Goal: Communication & Community: Answer question/provide support

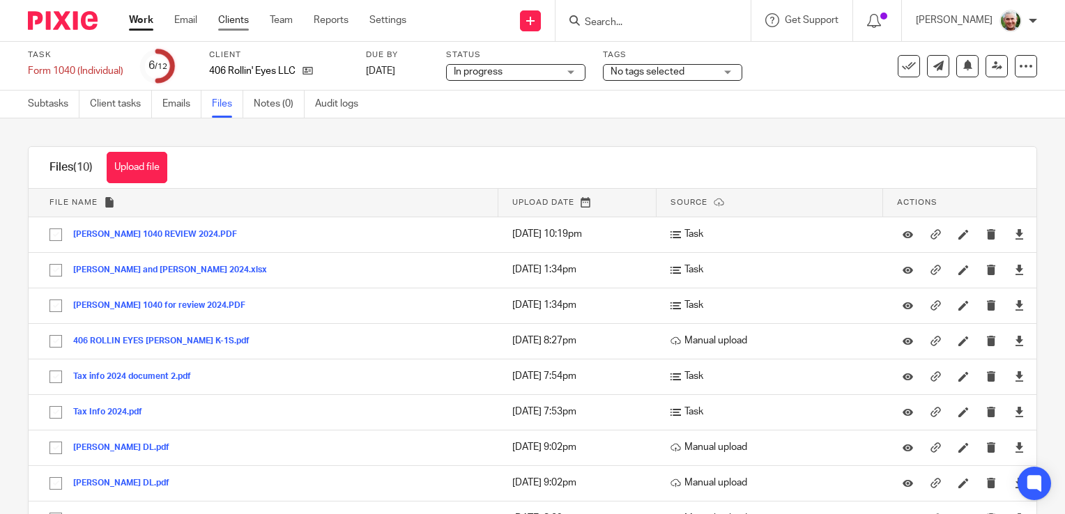
click at [236, 20] on link "Clients" at bounding box center [233, 20] width 31 height 14
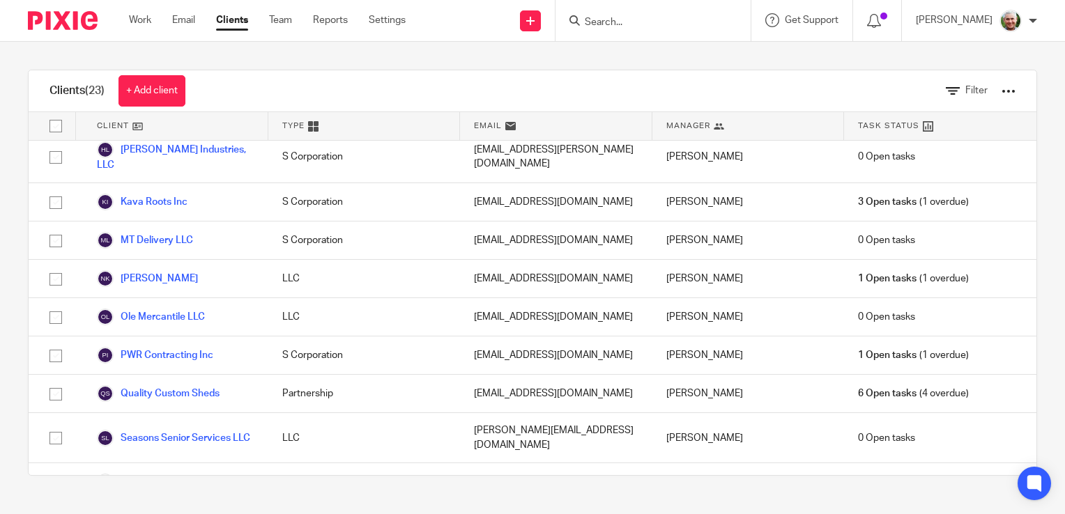
scroll to position [597, 0]
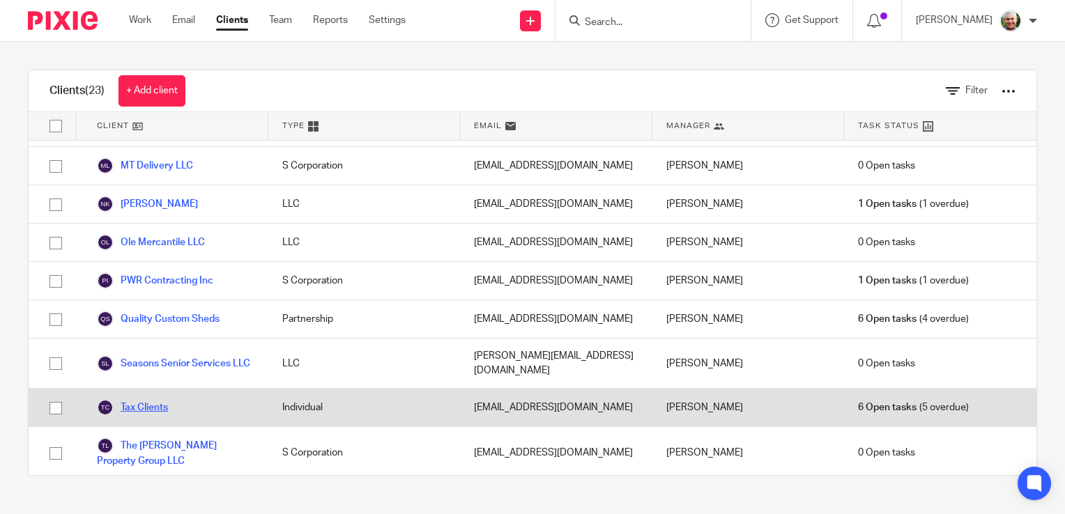
click at [145, 399] on link "Tax Clients" at bounding box center [132, 407] width 71 height 17
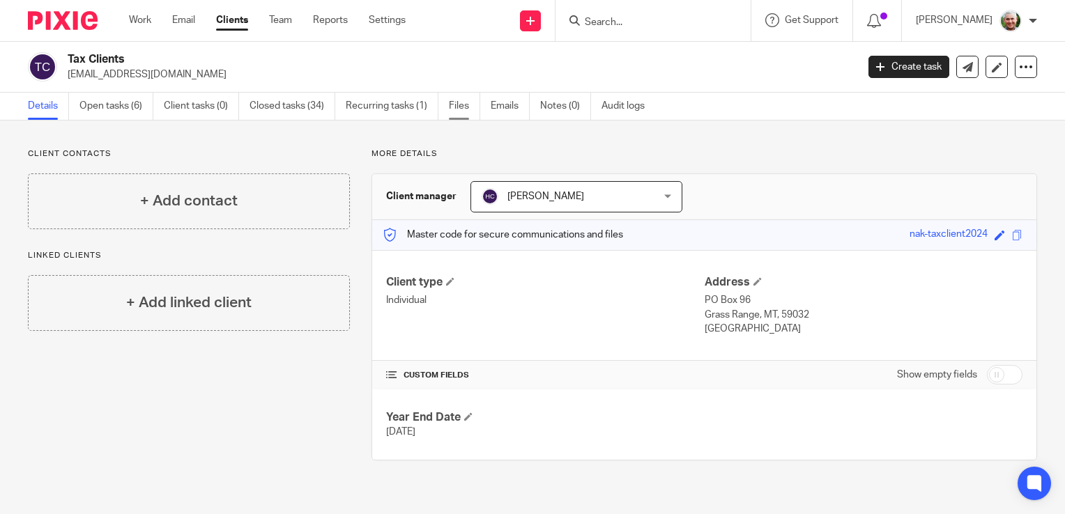
click at [460, 105] on link "Files" at bounding box center [464, 106] width 31 height 27
click at [120, 109] on link "Open tasks (6)" at bounding box center [116, 106] width 74 height 27
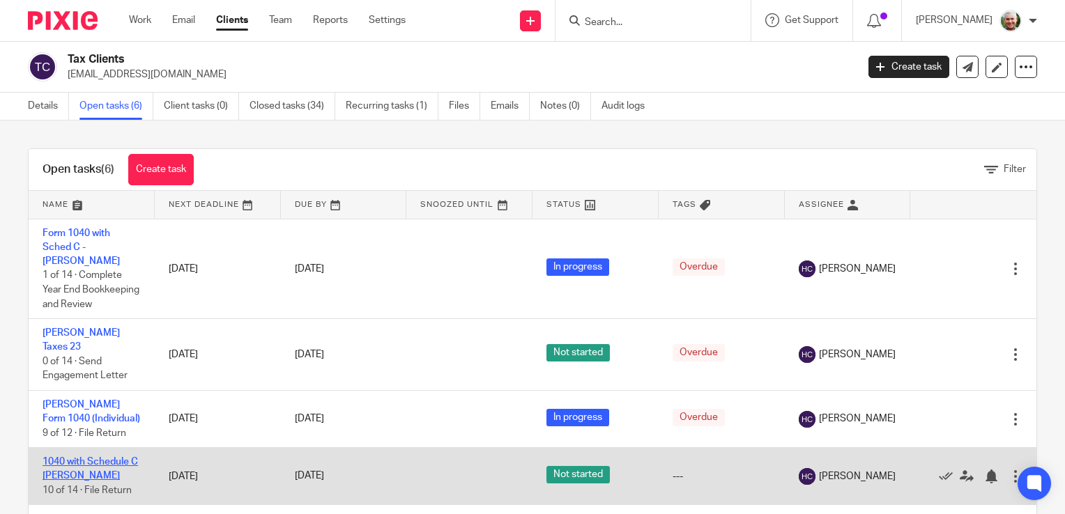
click at [93, 479] on link "1040 with Schedule C [PERSON_NAME]" at bounding box center [89, 469] width 95 height 24
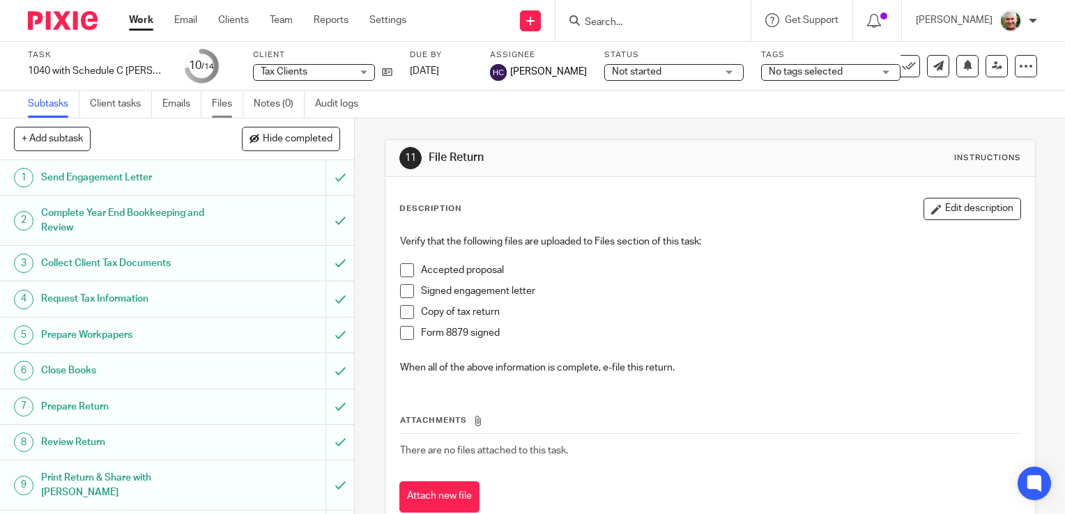
click at [225, 105] on link "Files" at bounding box center [227, 104] width 31 height 27
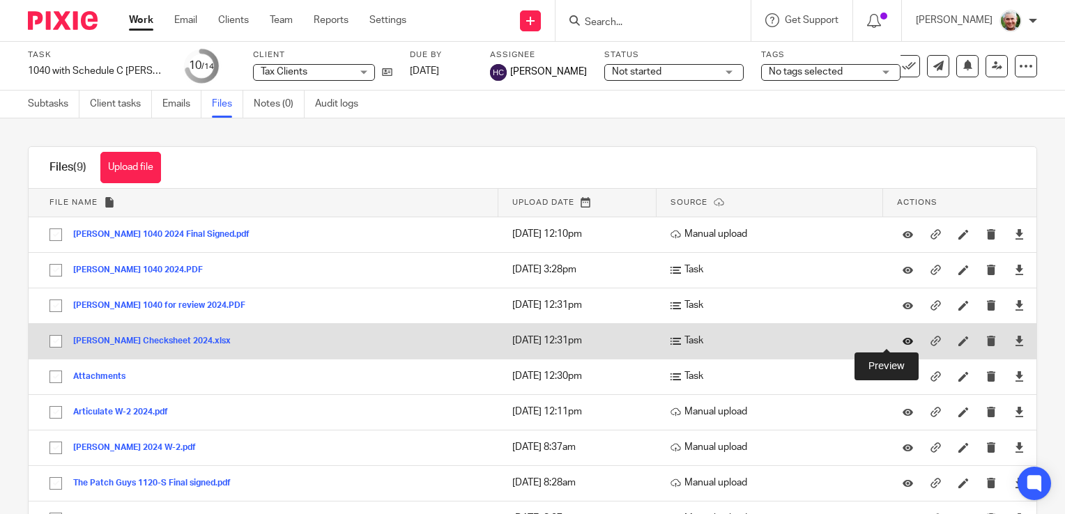
click at [902, 340] on icon at bounding box center [907, 341] width 10 height 10
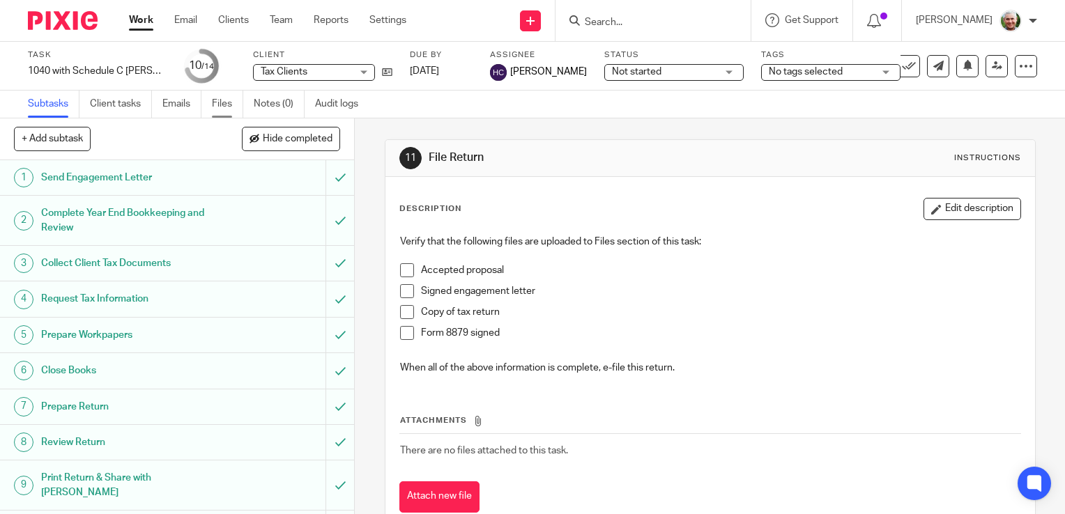
click at [219, 106] on link "Files" at bounding box center [227, 104] width 31 height 27
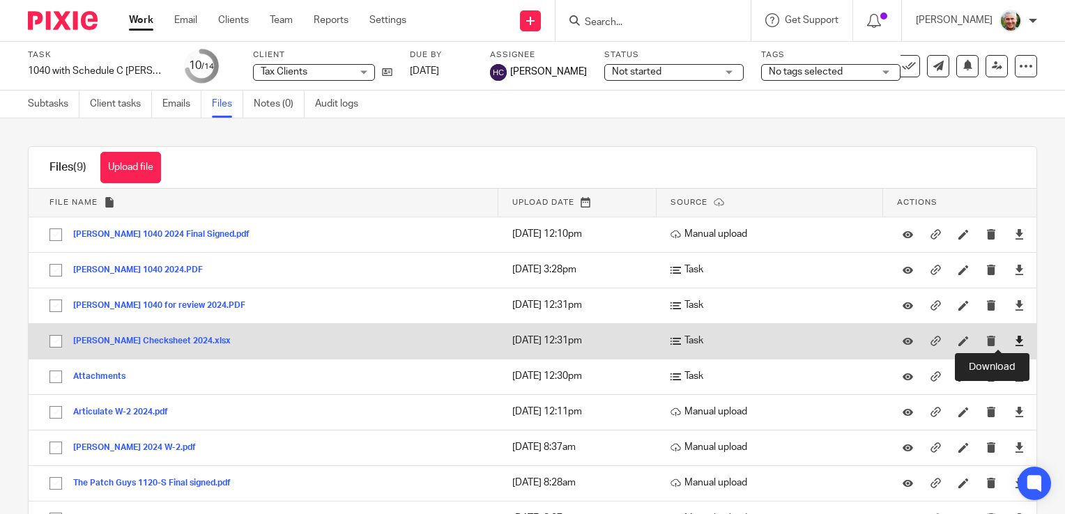
click at [1014, 341] on icon at bounding box center [1019, 341] width 10 height 10
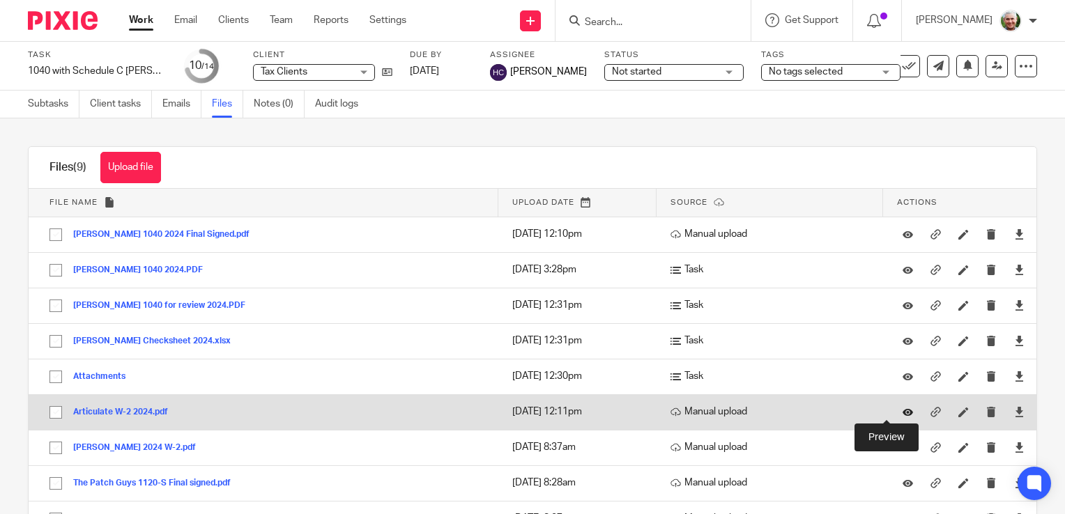
click at [902, 410] on icon at bounding box center [907, 412] width 10 height 10
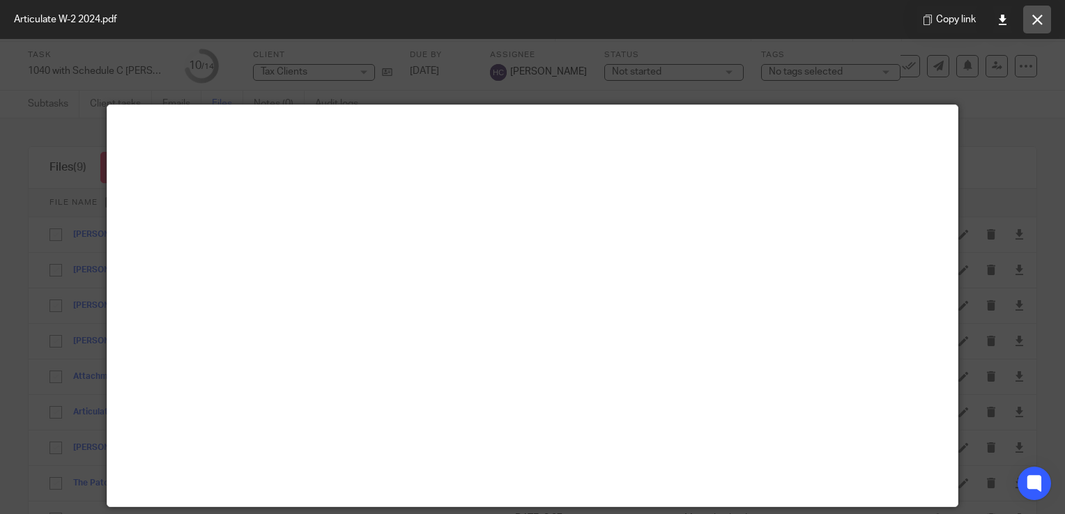
click at [1036, 24] on button at bounding box center [1037, 20] width 28 height 28
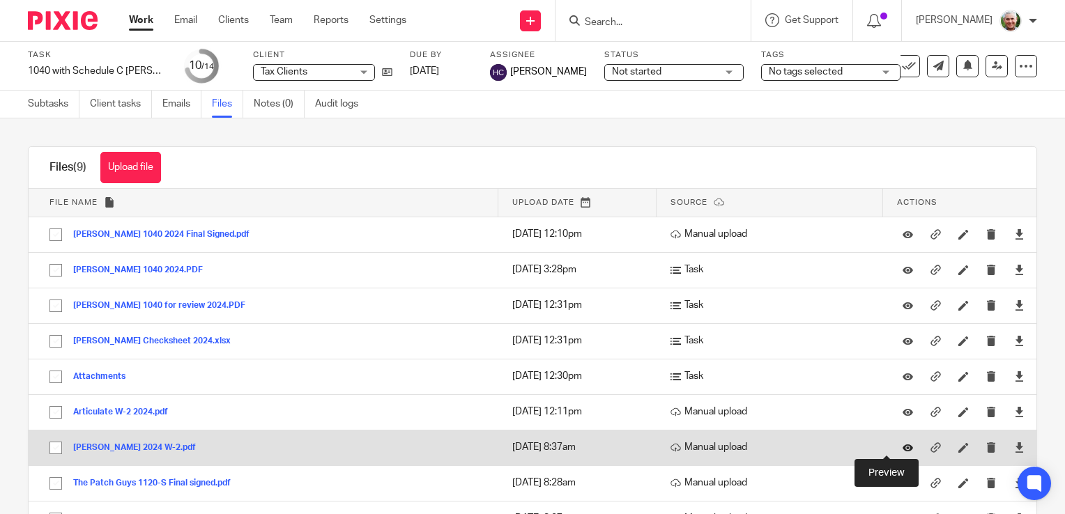
click at [902, 449] on icon at bounding box center [907, 447] width 10 height 10
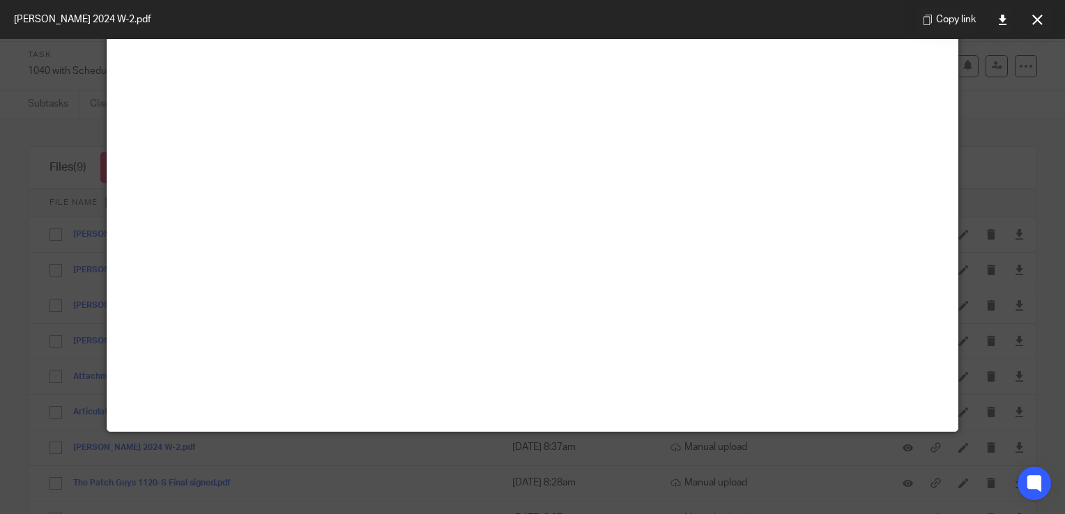
scroll to position [98, 0]
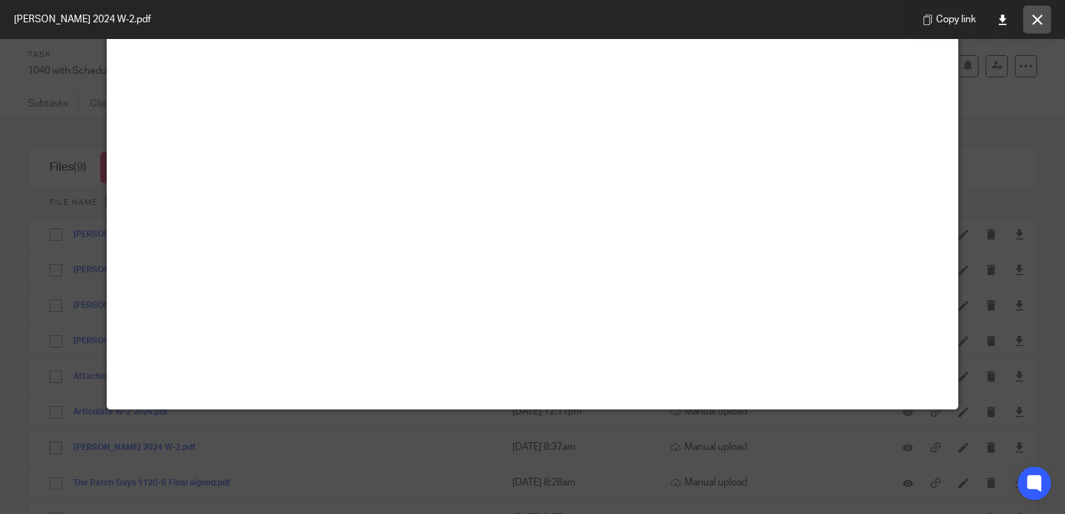
click at [1035, 13] on button at bounding box center [1037, 20] width 28 height 28
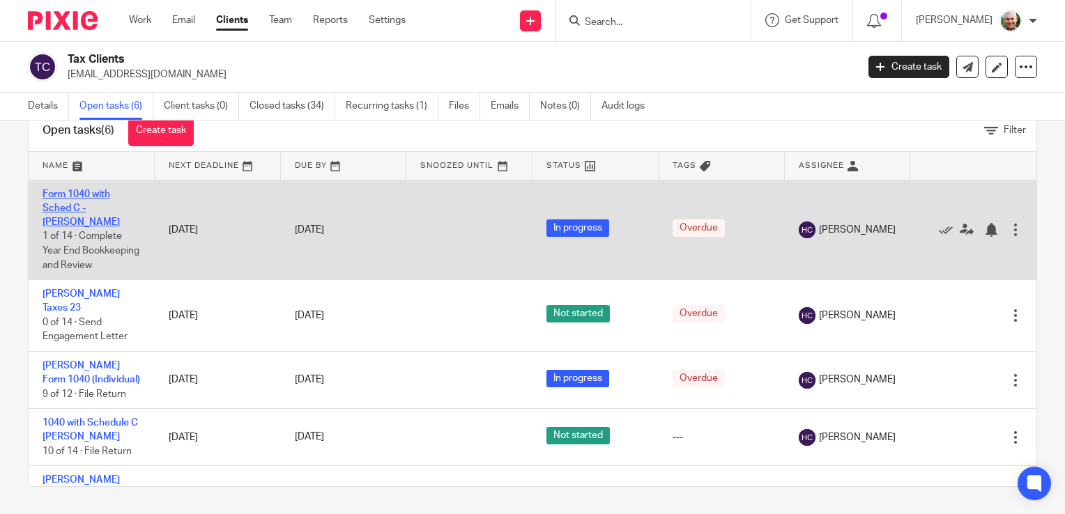
click at [70, 206] on link "Form 1040 with Sched C - Dan Morrell" at bounding box center [80, 208] width 77 height 38
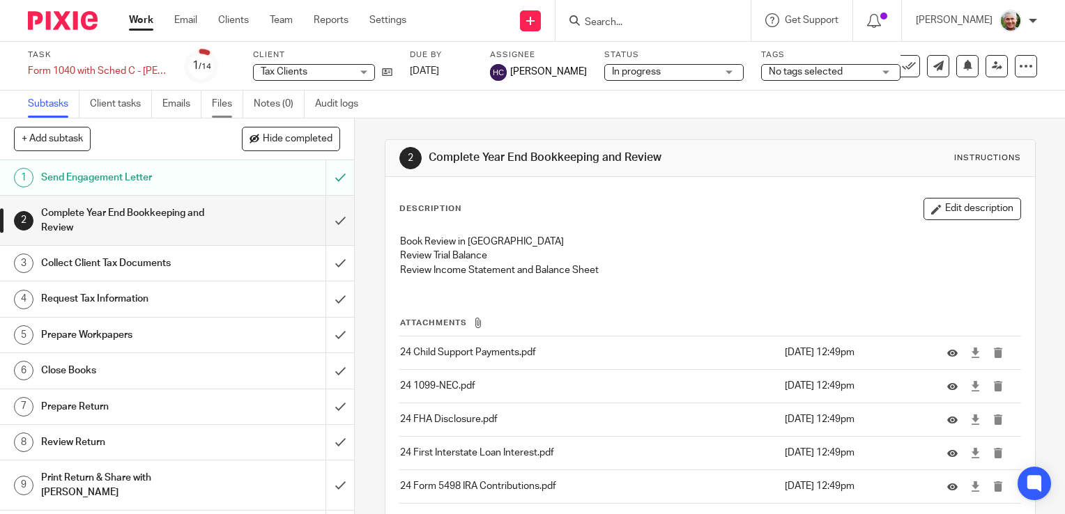
click at [222, 104] on link "Files" at bounding box center [227, 104] width 31 height 27
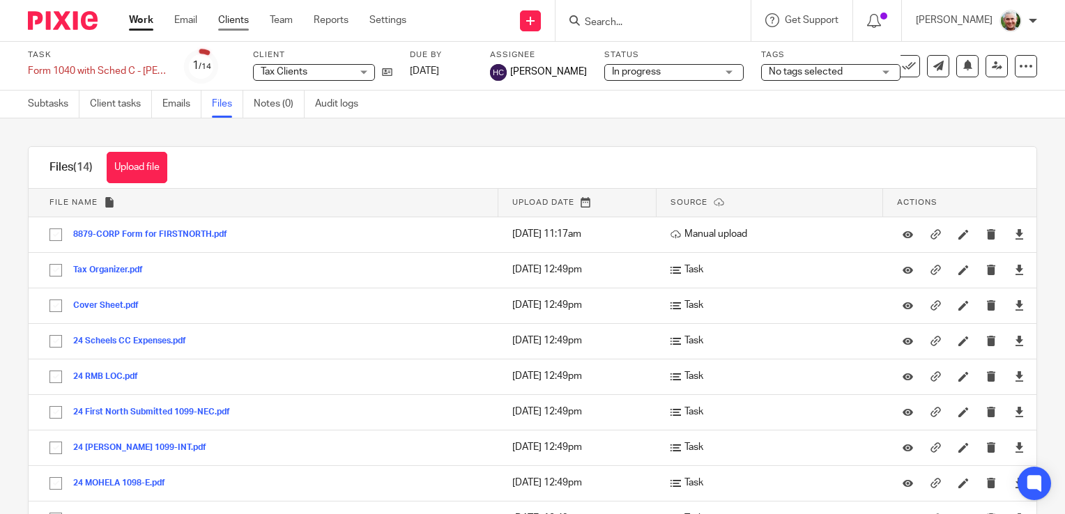
click at [240, 22] on link "Clients" at bounding box center [233, 20] width 31 height 14
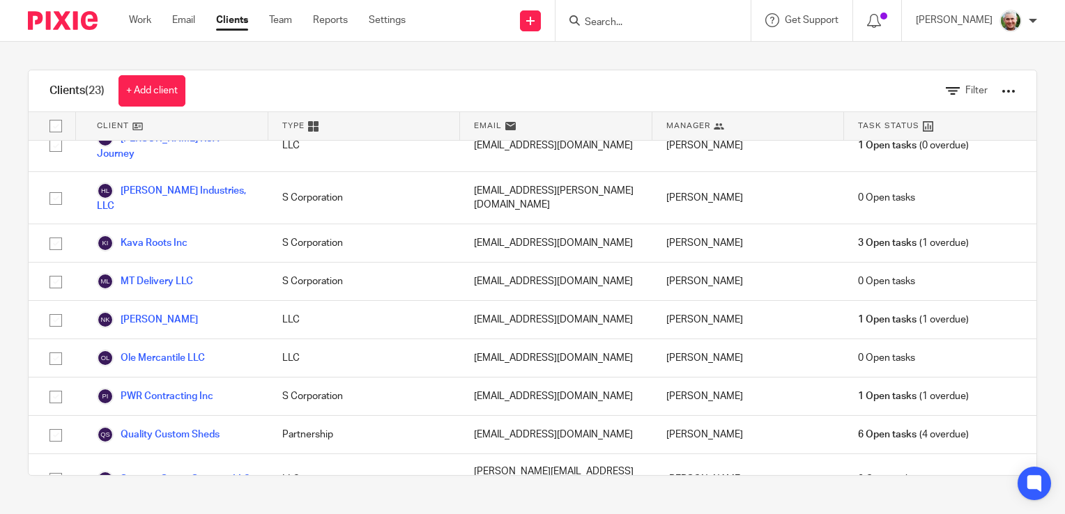
scroll to position [597, 0]
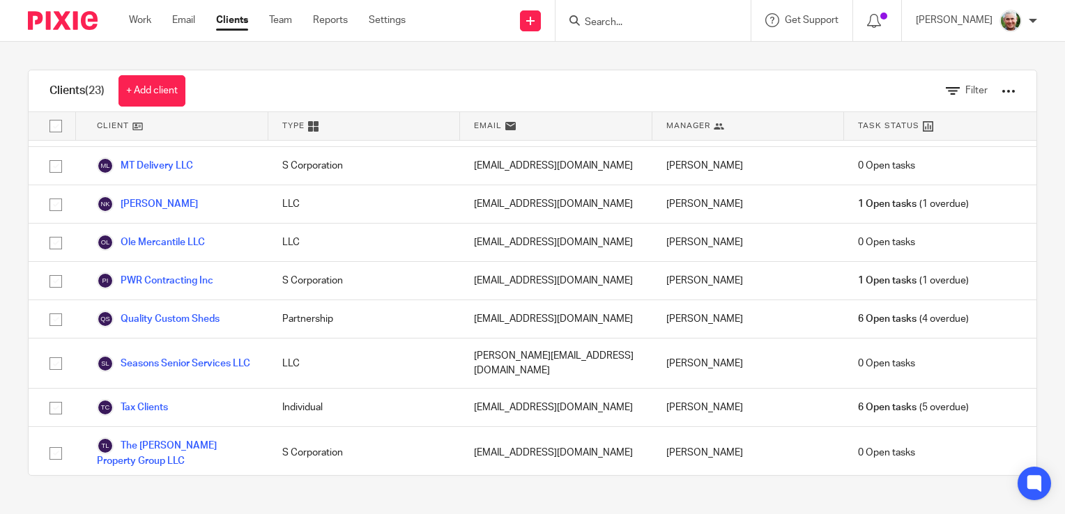
click at [142, 490] on link "The Patch Guys" at bounding box center [144, 498] width 94 height 17
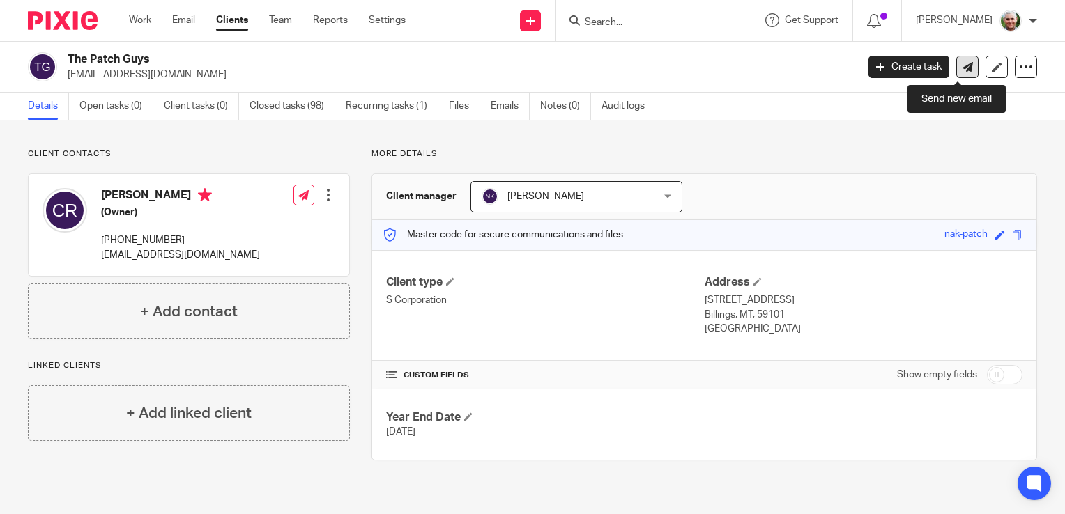
click at [962, 66] on icon at bounding box center [967, 67] width 10 height 10
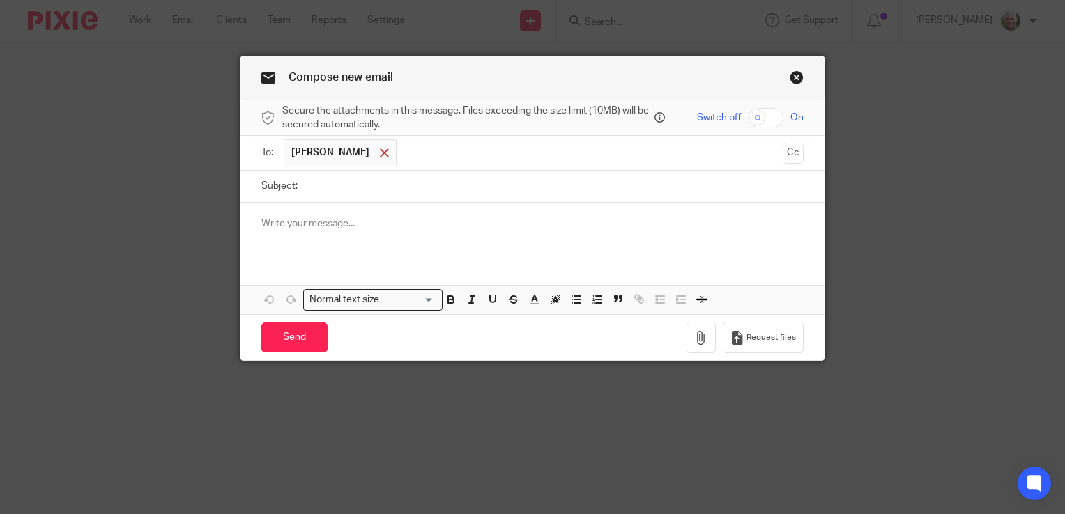
click at [380, 153] on span at bounding box center [384, 152] width 9 height 9
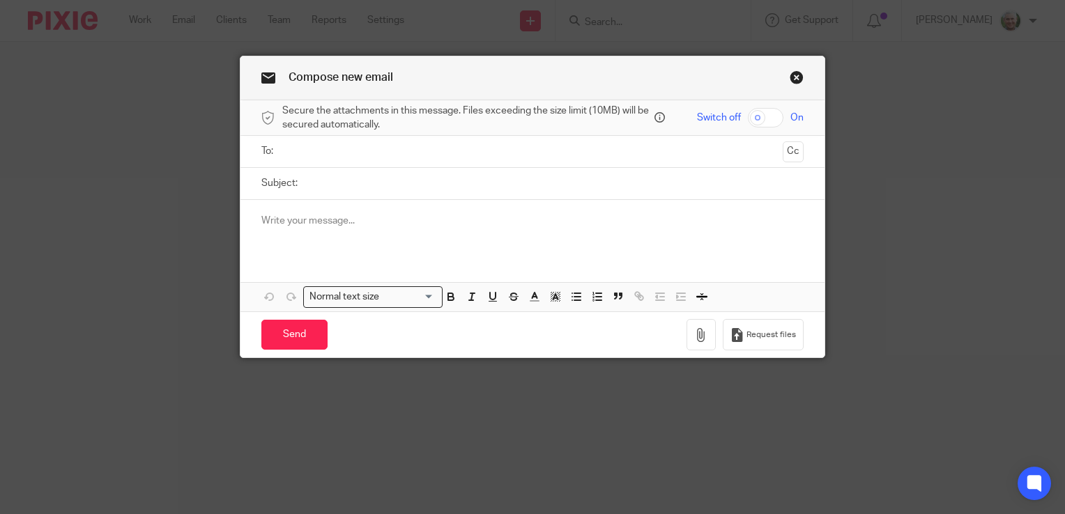
click at [325, 150] on input "text" at bounding box center [532, 152] width 490 height 16
type input "epenn@greatwesternhomeloans.com"
click at [764, 117] on input "checkbox" at bounding box center [766, 118] width 36 height 20
checkbox input "true"
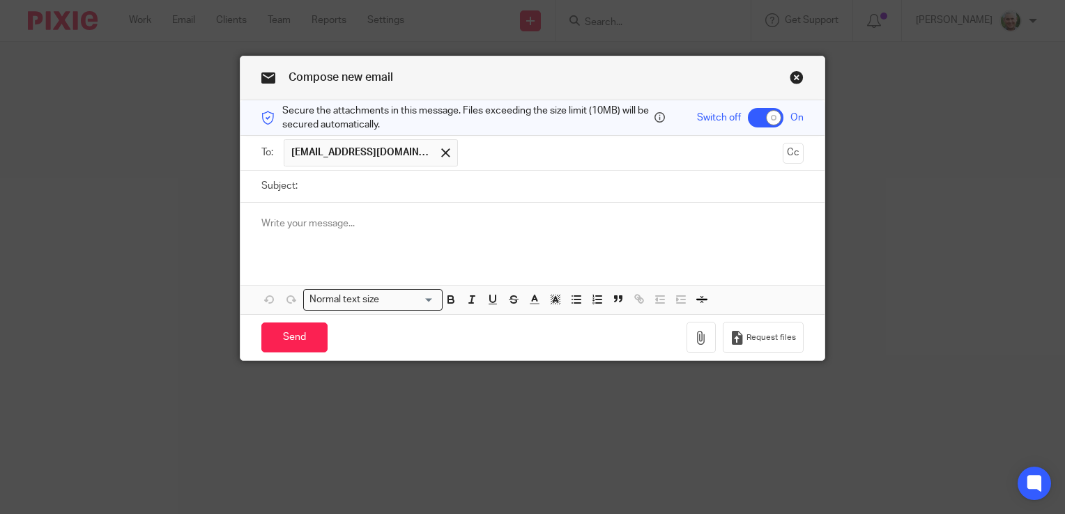
click at [362, 185] on input "Subject:" at bounding box center [553, 186] width 499 height 31
type input "W-2 Cheslon Romero"
click at [334, 222] on p at bounding box center [532, 224] width 542 height 14
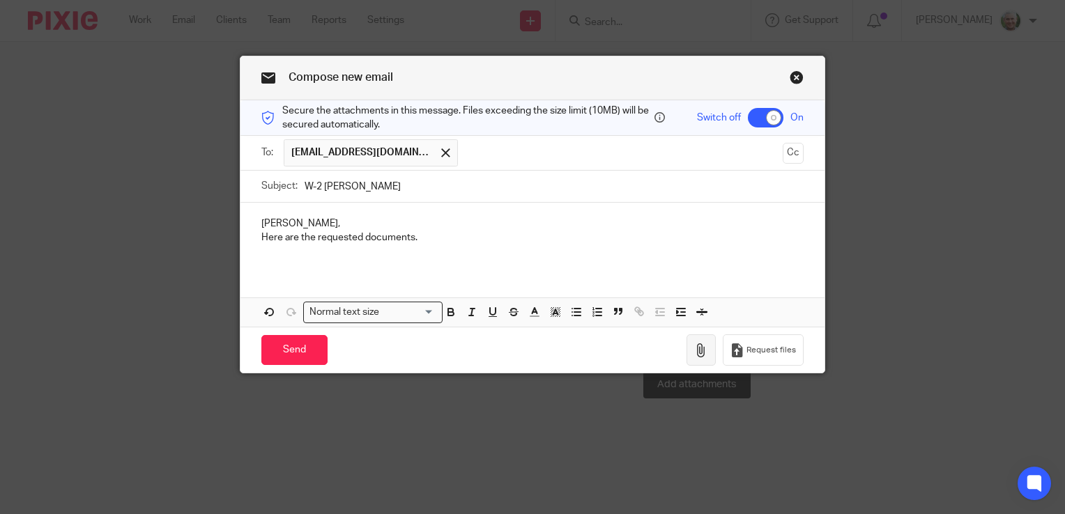
click at [695, 348] on icon "button" at bounding box center [701, 350] width 14 height 14
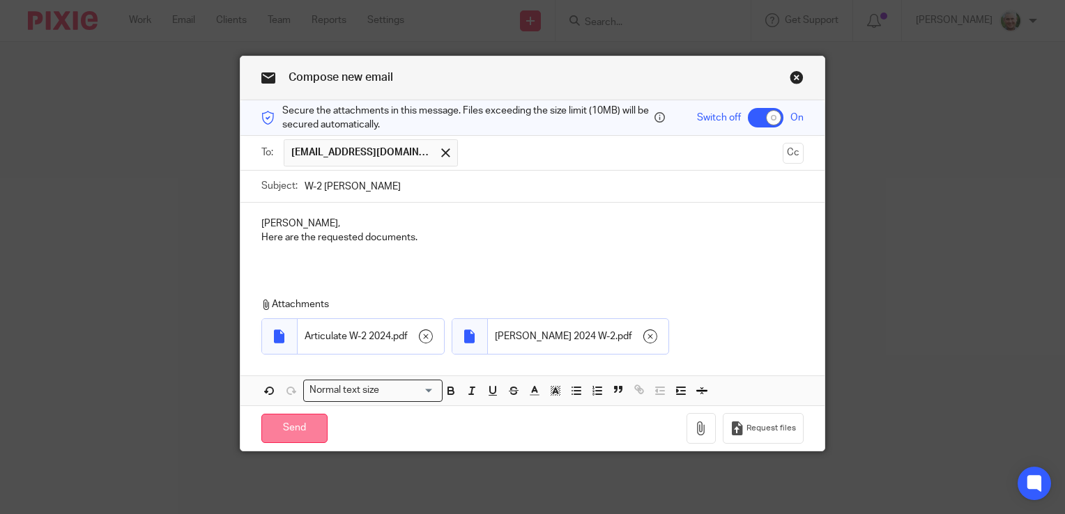
click at [291, 424] on input "Send" at bounding box center [294, 429] width 66 height 30
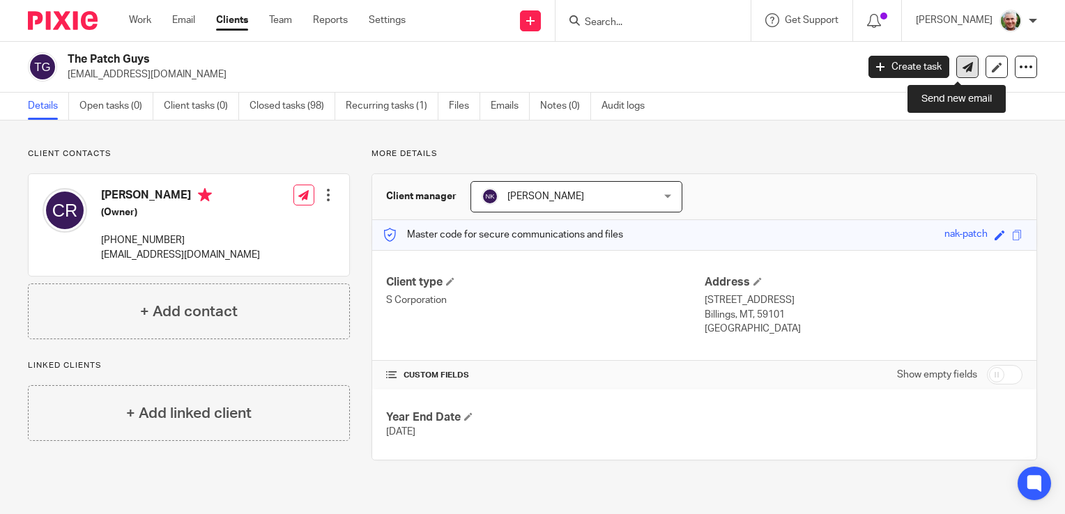
click at [962, 64] on icon at bounding box center [967, 67] width 10 height 10
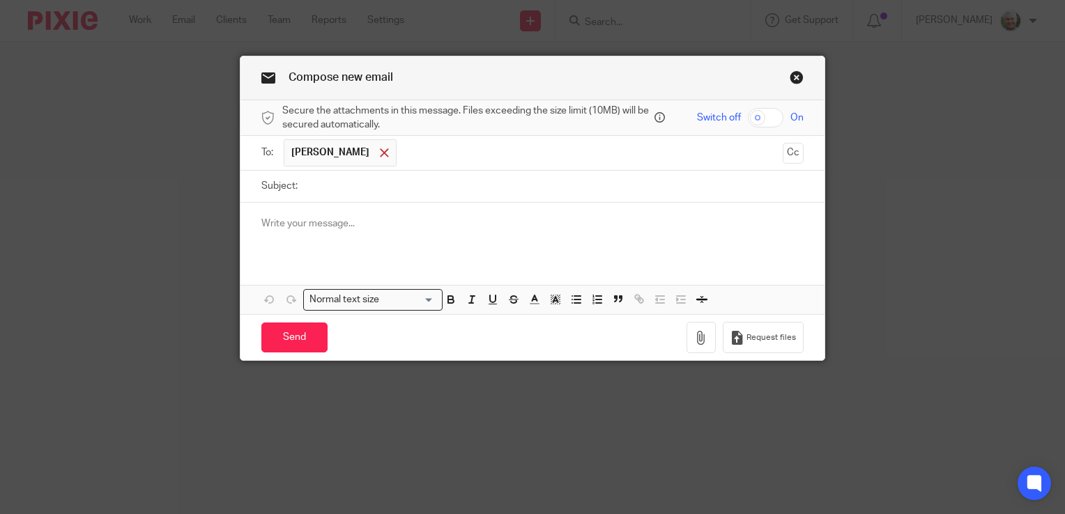
click at [380, 154] on span at bounding box center [384, 152] width 9 height 9
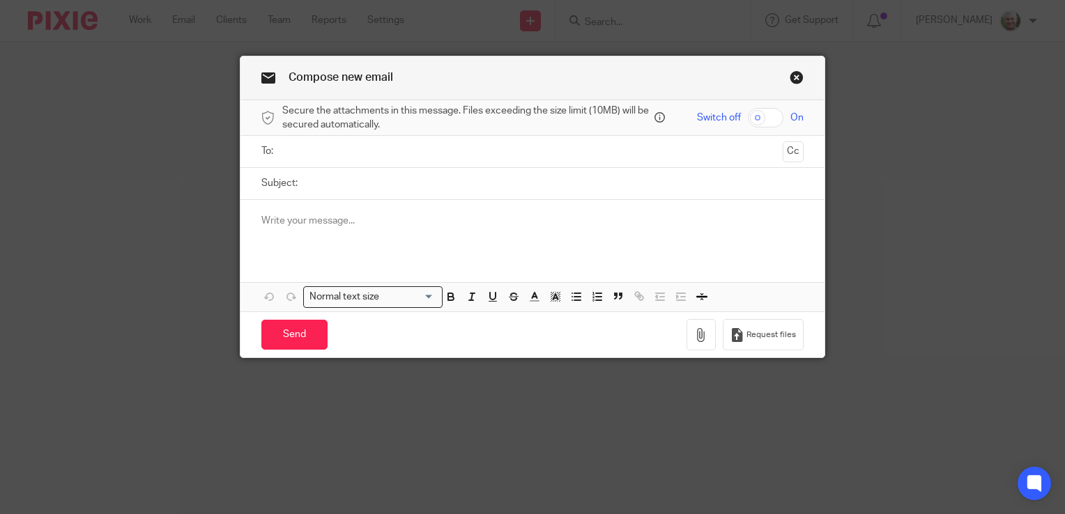
click at [336, 155] on input "text" at bounding box center [532, 152] width 490 height 16
type input "EPenna@greatwesternhomeloans.com"
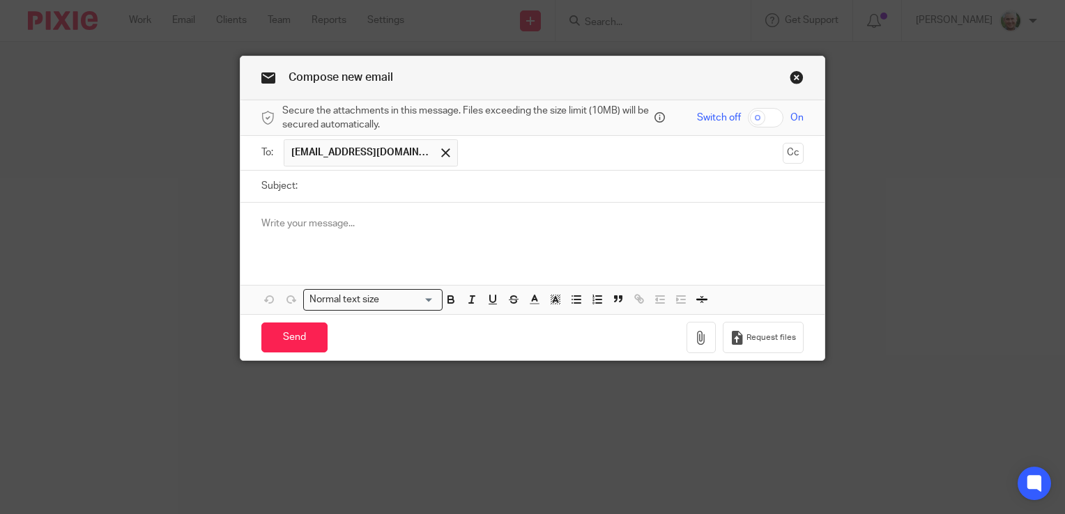
click at [761, 117] on input "checkbox" at bounding box center [766, 118] width 36 height 20
checkbox input "true"
click at [332, 194] on input "Subject:" at bounding box center [553, 186] width 499 height 31
type input "Cheslon Romero Info"
click at [315, 217] on p at bounding box center [532, 224] width 542 height 14
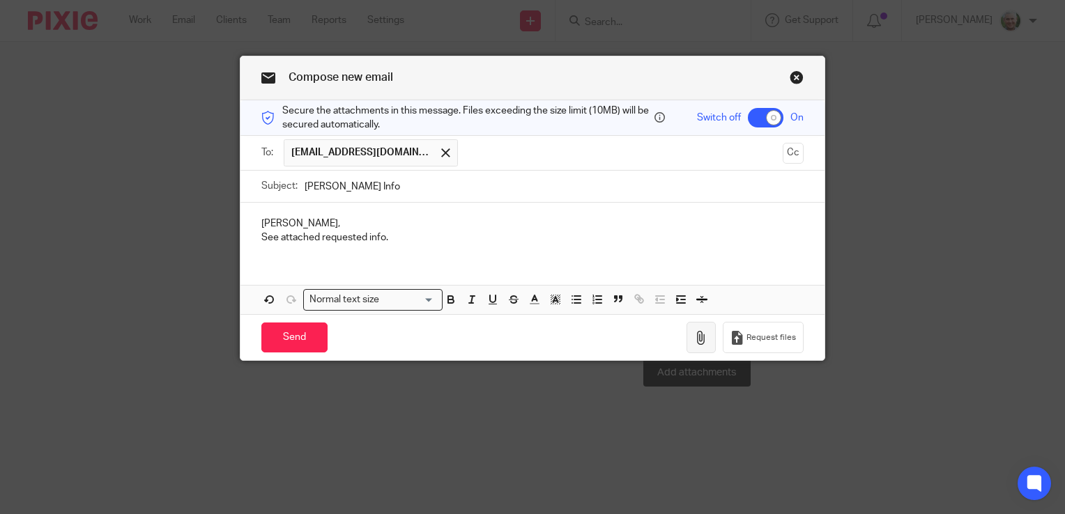
click at [694, 331] on icon "button" at bounding box center [701, 338] width 14 height 14
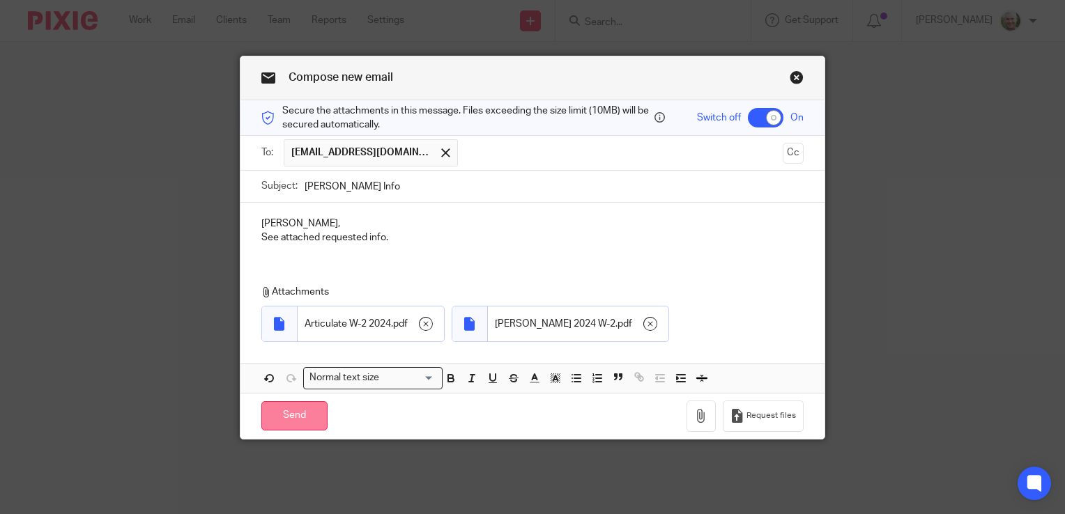
click at [290, 411] on input "Send" at bounding box center [294, 416] width 66 height 30
